Goal: Book appointment/travel/reservation

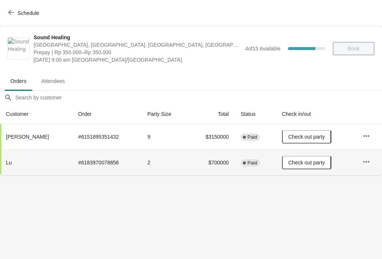
click at [299, 162] on span "Check out party" at bounding box center [307, 162] width 37 height 6
click at [19, 16] on button "Schedule" at bounding box center [24, 12] width 41 height 13
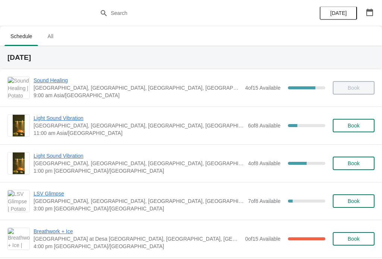
click at [49, 78] on span "Sound Healing" at bounding box center [138, 80] width 208 height 7
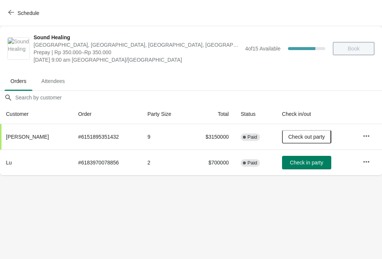
click at [304, 158] on button "Check in party" at bounding box center [306, 162] width 49 height 13
click at [30, 19] on button "Schedule" at bounding box center [24, 12] width 41 height 13
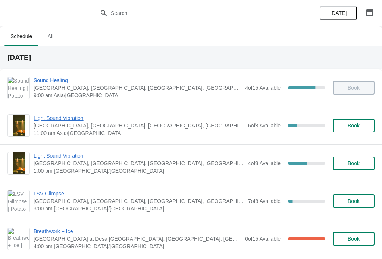
click at [50, 118] on span "Light Sound Vibration" at bounding box center [139, 117] width 211 height 7
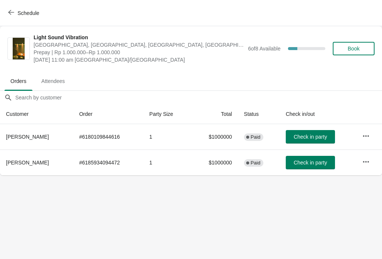
click at [11, 12] on icon "button" at bounding box center [11, 12] width 6 height 5
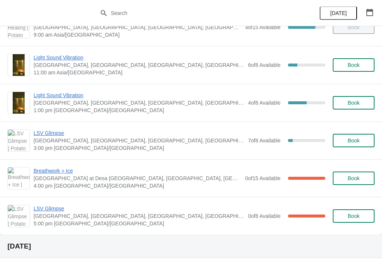
scroll to position [60, 0]
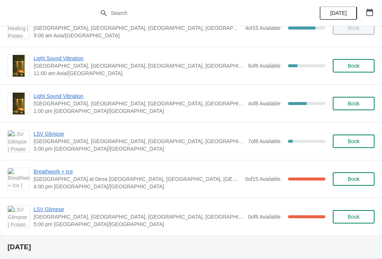
click at [49, 208] on span "LSV Glimpse" at bounding box center [139, 208] width 211 height 7
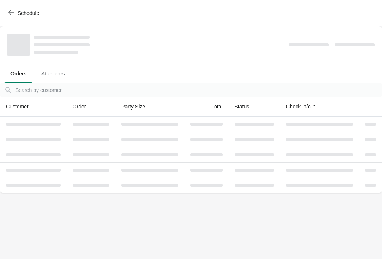
scroll to position [0, 0]
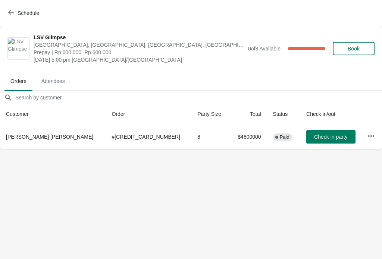
click at [9, 12] on icon "button" at bounding box center [11, 12] width 6 height 5
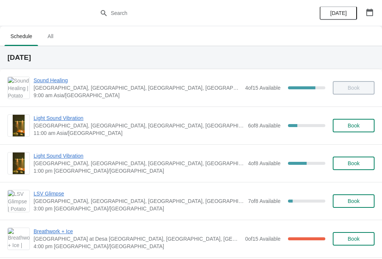
click at [53, 228] on span "Breathwork + Ice" at bounding box center [138, 230] width 208 height 7
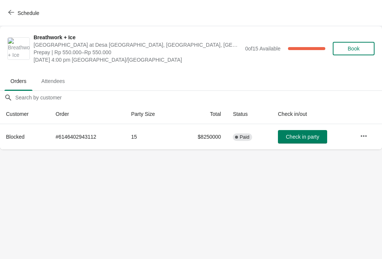
click at [21, 14] on span "Schedule" at bounding box center [29, 13] width 22 height 6
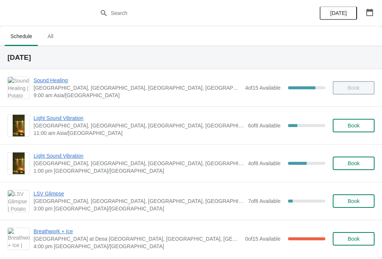
click at [73, 120] on span "Light Sound Vibration" at bounding box center [139, 117] width 211 height 7
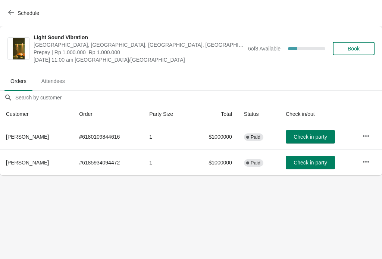
click at [312, 130] on button "Check in party" at bounding box center [310, 136] width 49 height 13
click at [328, 133] on button "Check in party" at bounding box center [310, 136] width 49 height 13
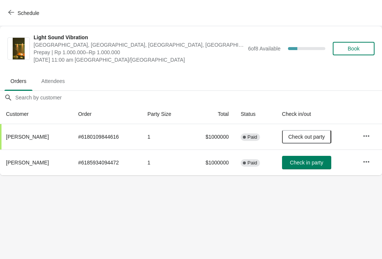
click at [300, 159] on span "Check in party" at bounding box center [306, 162] width 33 height 6
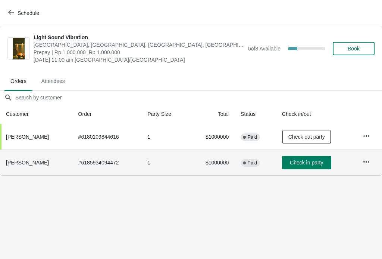
click at [317, 164] on span "Check in party" at bounding box center [306, 162] width 33 height 6
